Goal: Information Seeking & Learning: Learn about a topic

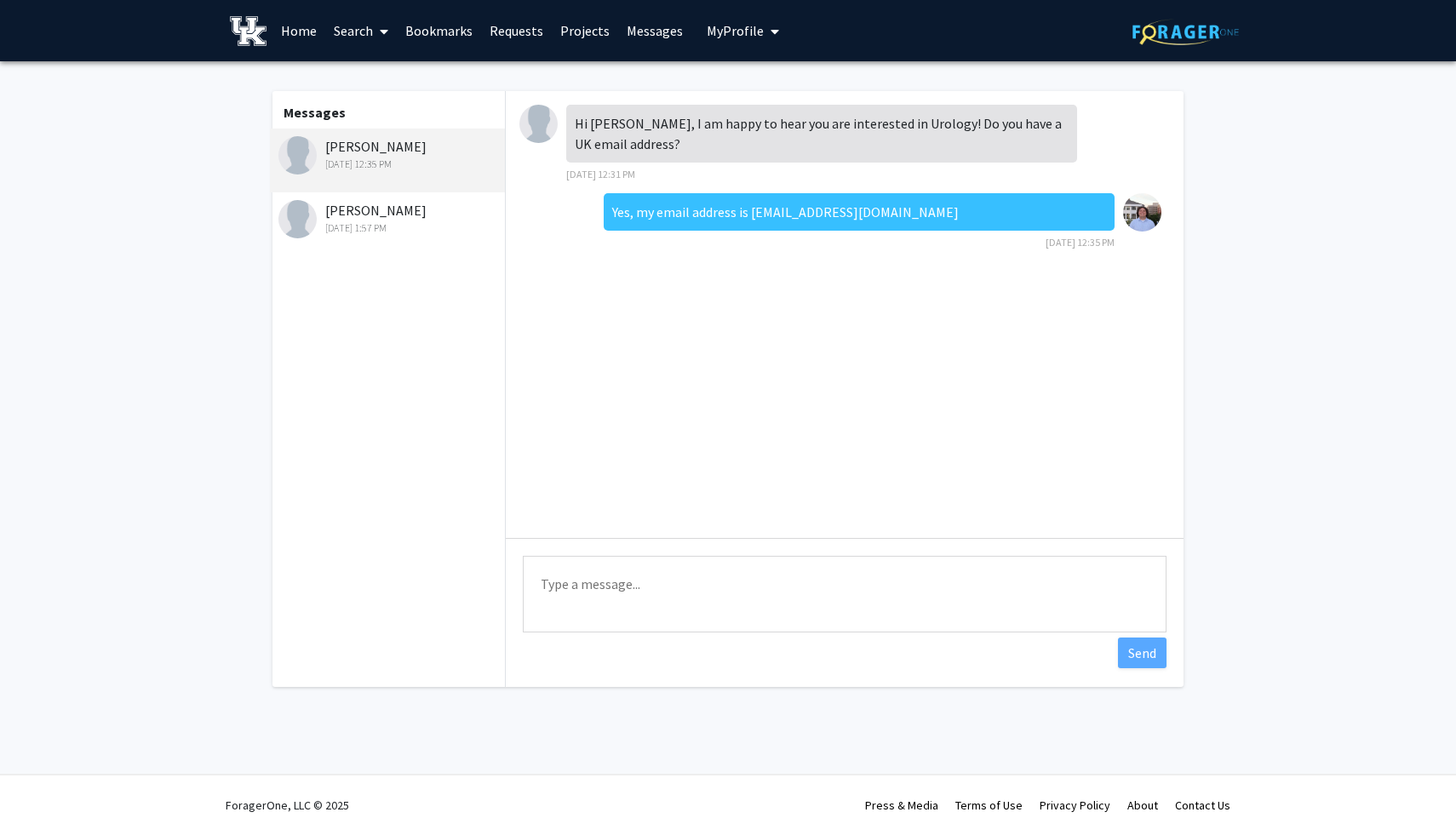
click at [342, 35] on link "Search" at bounding box center [361, 31] width 71 height 60
click at [380, 70] on span "Faculty/Staff" at bounding box center [388, 78] width 125 height 34
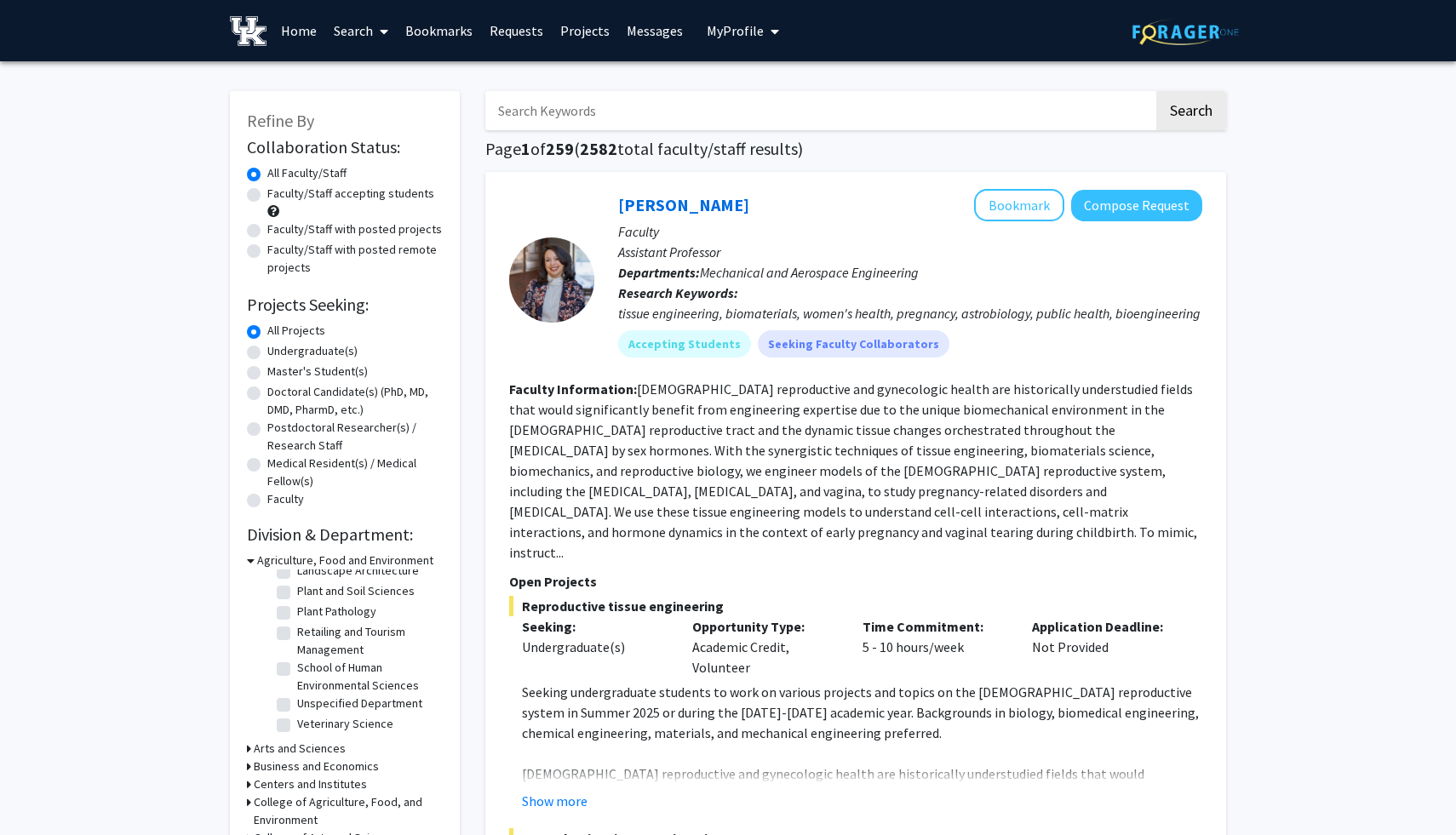
click at [290, 355] on label "Undergraduate(s)" at bounding box center [312, 351] width 90 height 18
click at [278, 353] on input "Undergraduate(s)" at bounding box center [273, 348] width 11 height 11
radio input "true"
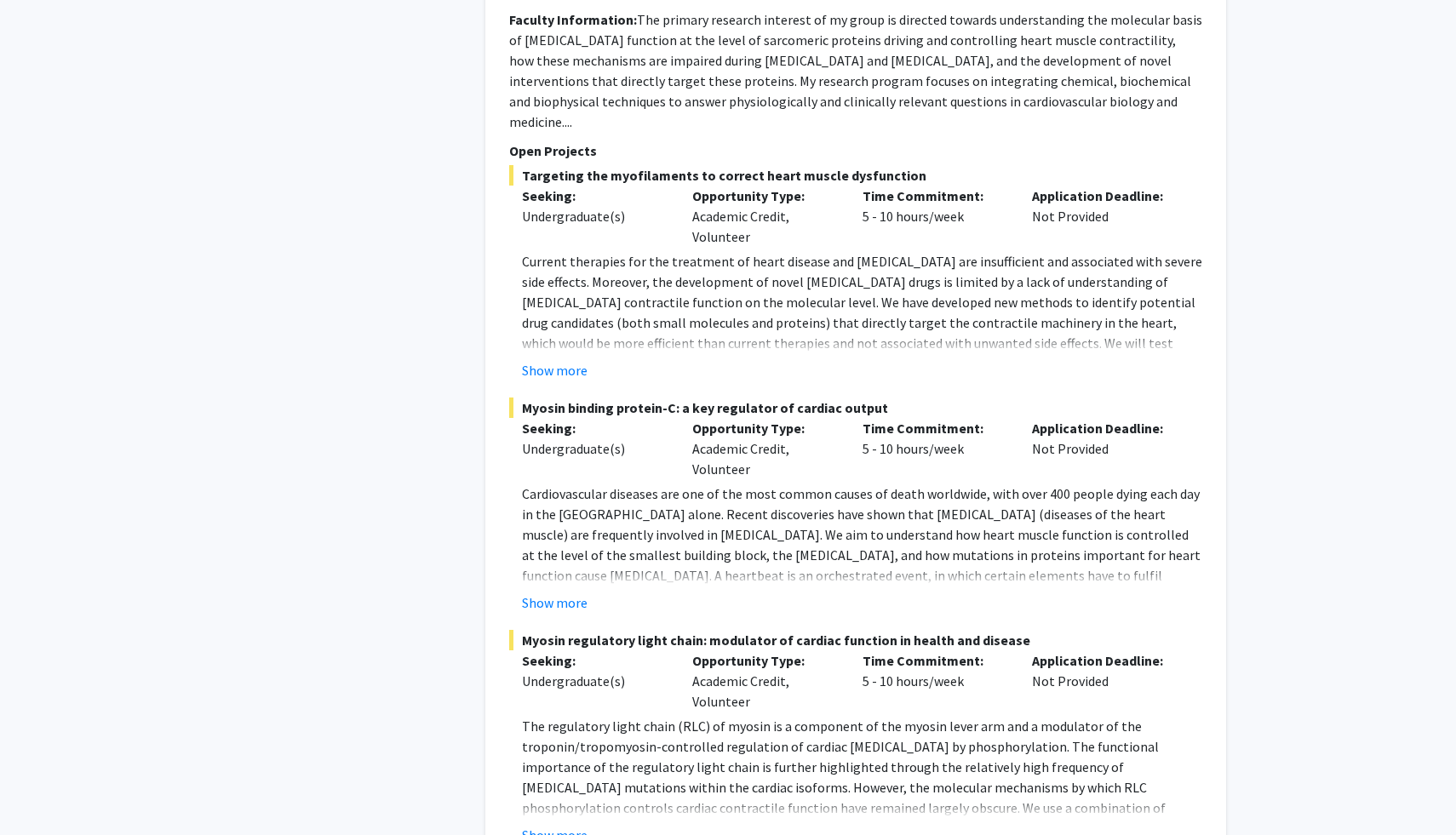
scroll to position [8516, 0]
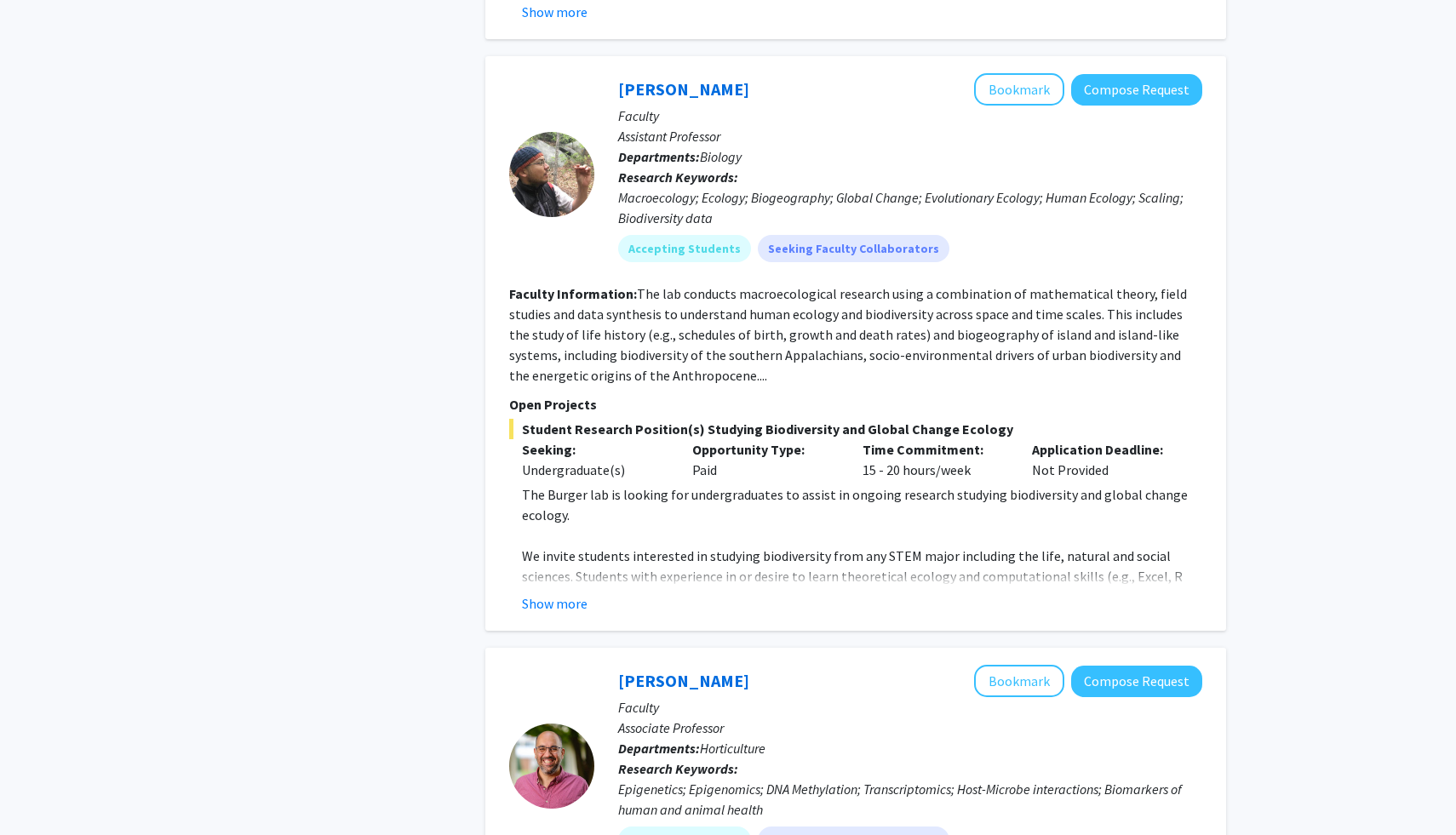
scroll to position [1959, 0]
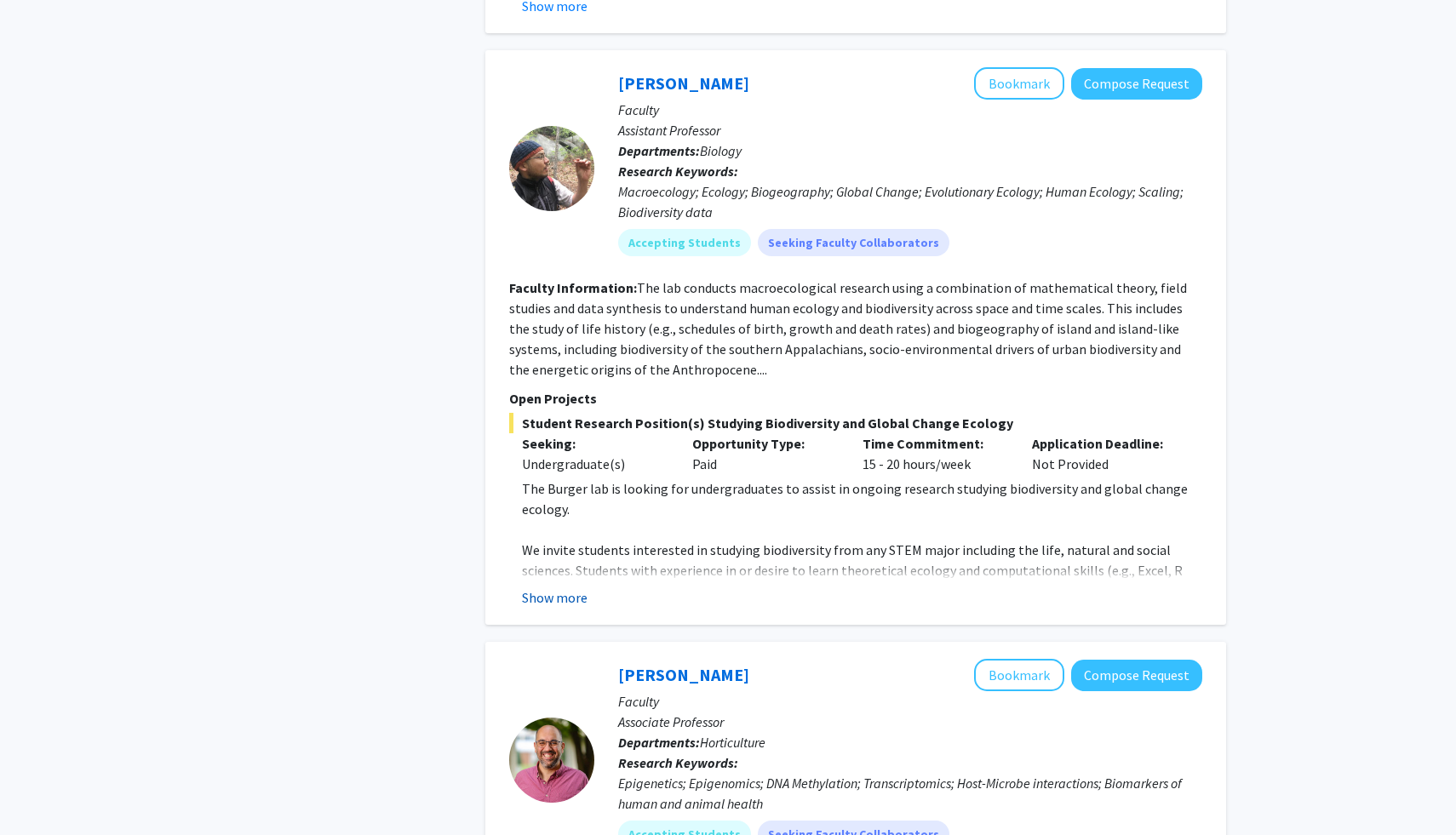
click at [569, 588] on button "Show more" at bounding box center [554, 598] width 65 height 20
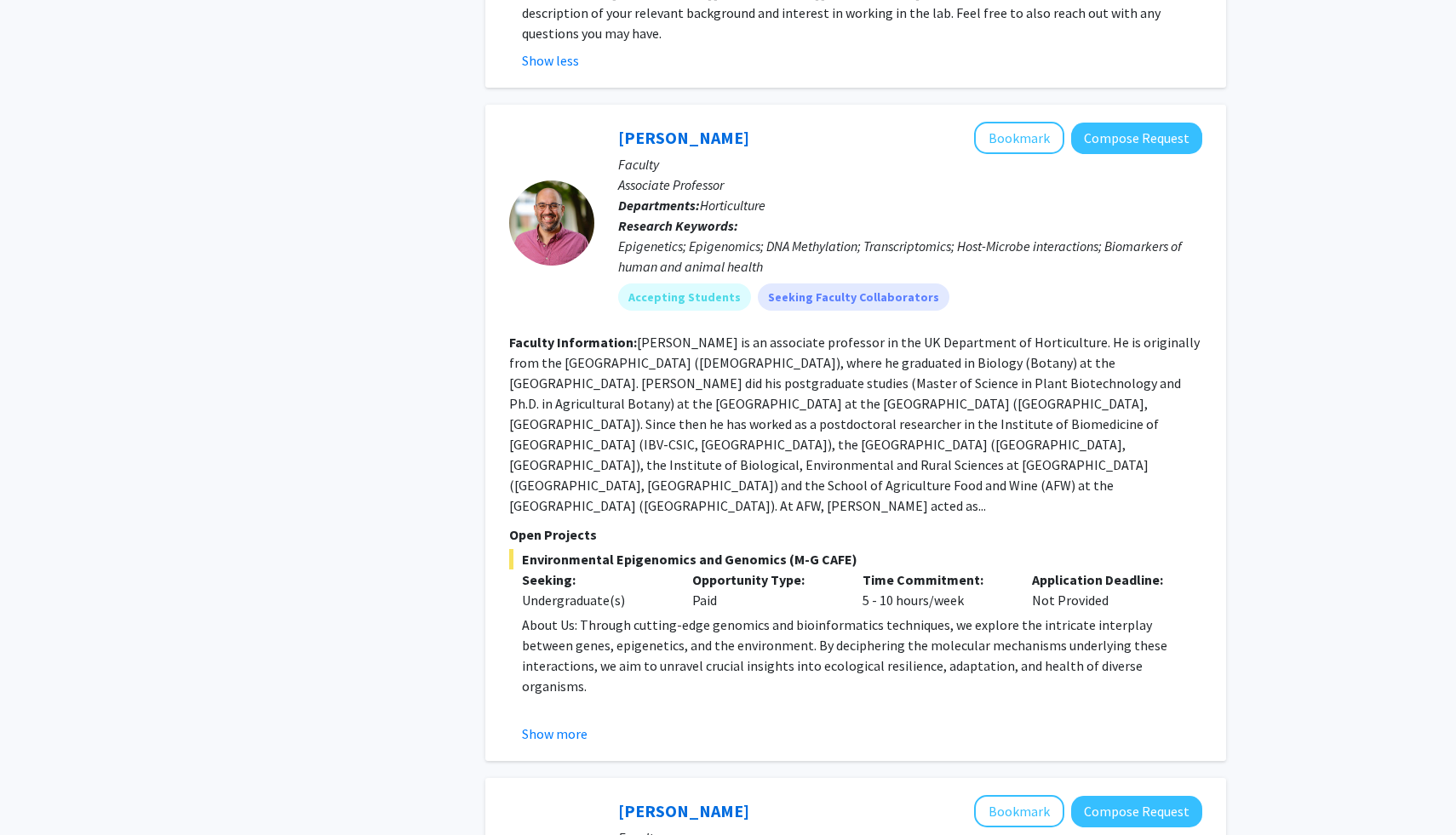
scroll to position [2682, 0]
click at [554, 722] on button "Show more" at bounding box center [554, 732] width 65 height 20
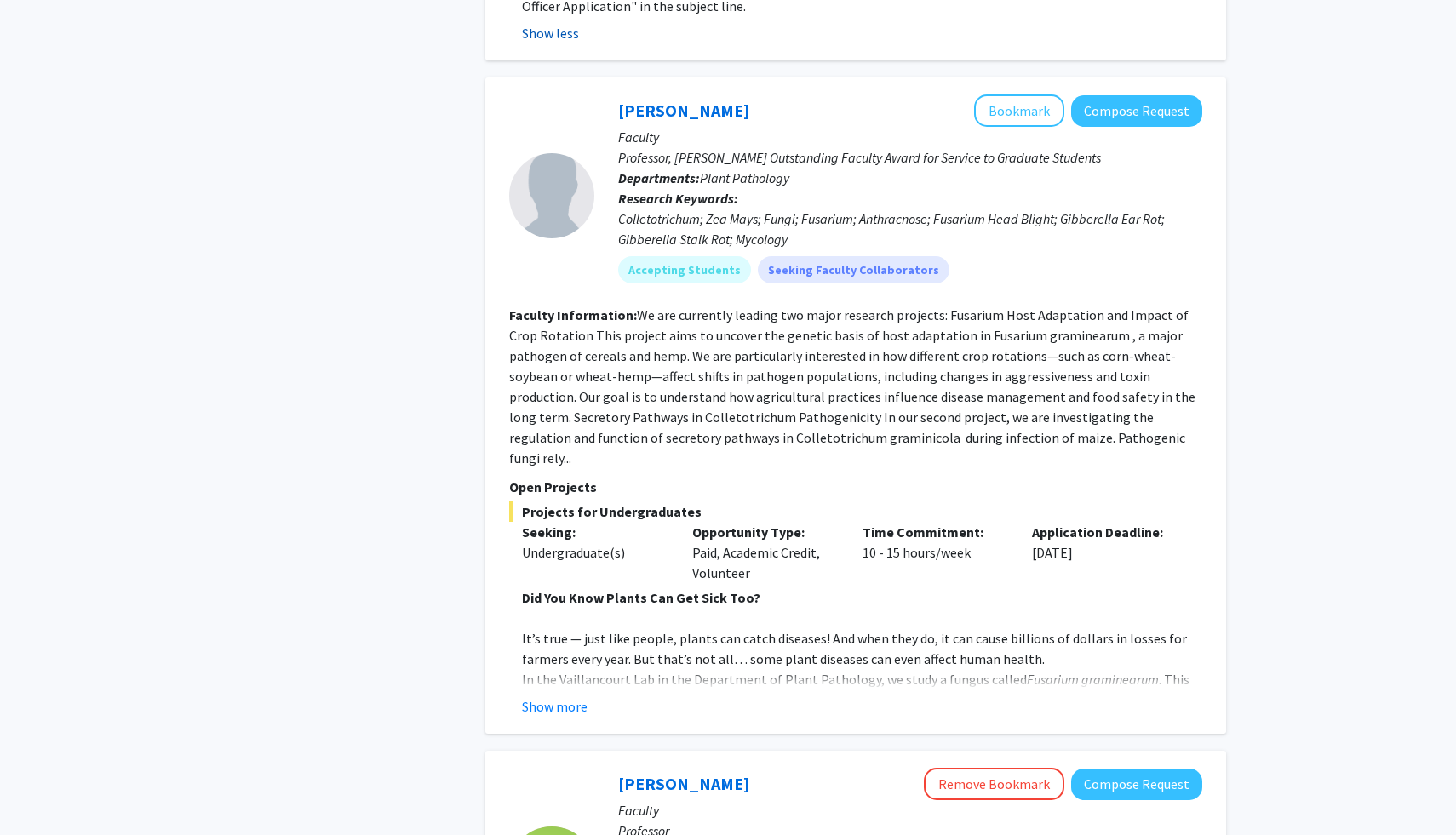
scroll to position [3727, 0]
click at [555, 697] on button "Show more" at bounding box center [554, 707] width 65 height 20
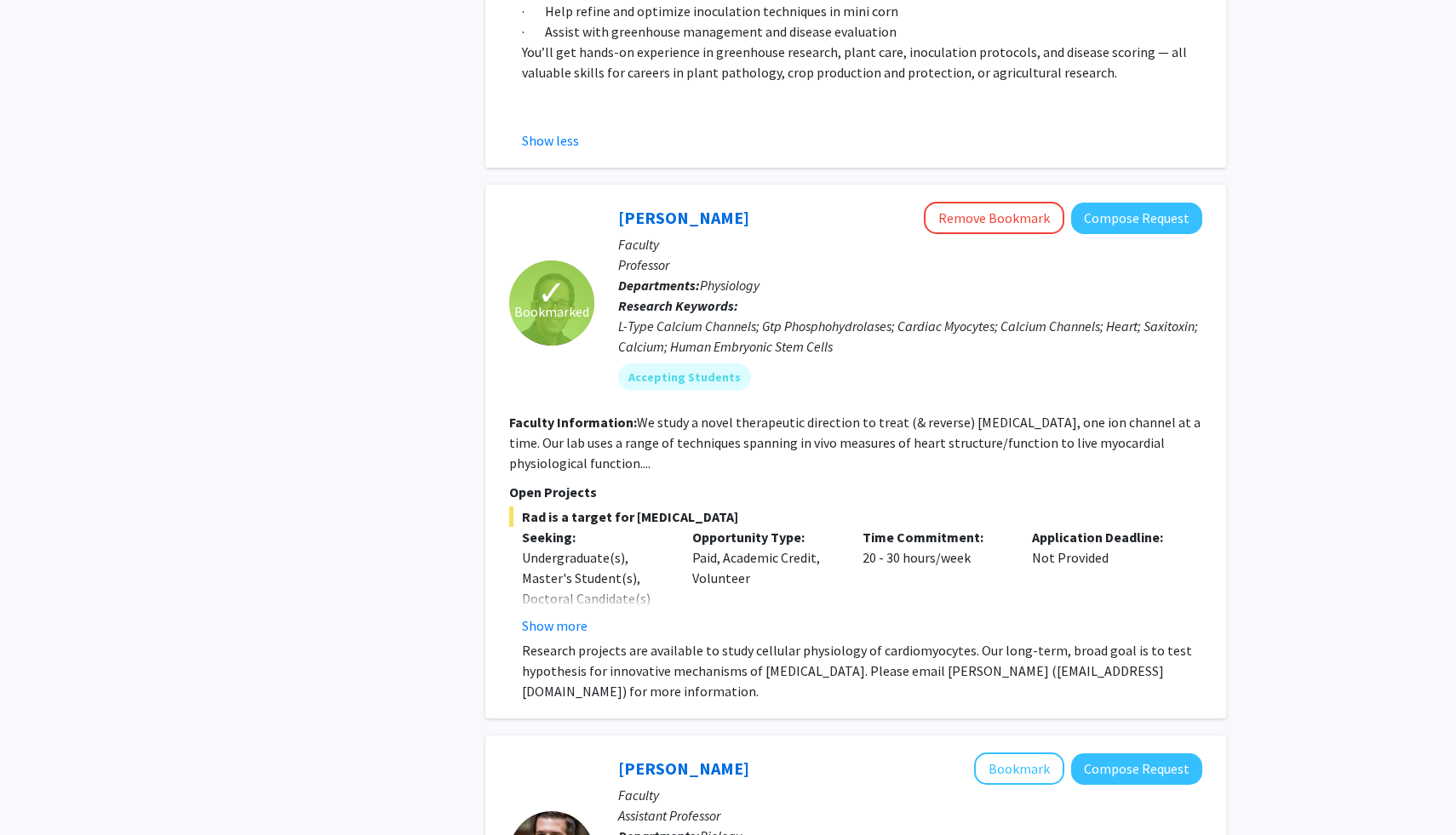
scroll to position [5642, 0]
click at [543, 618] on button "Show more" at bounding box center [554, 628] width 65 height 20
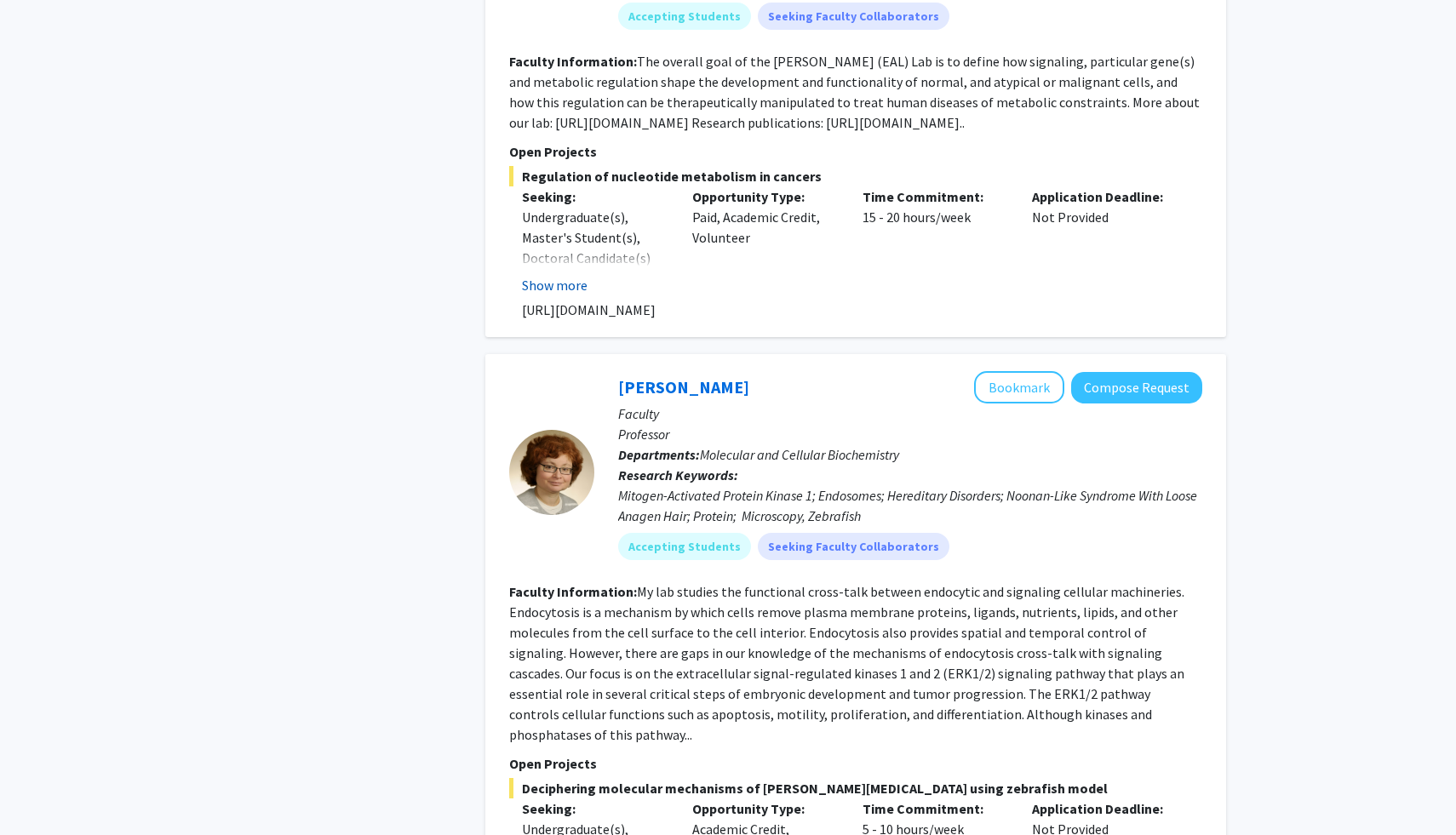
scroll to position [7451, 0]
